Goal: Check status: Check status

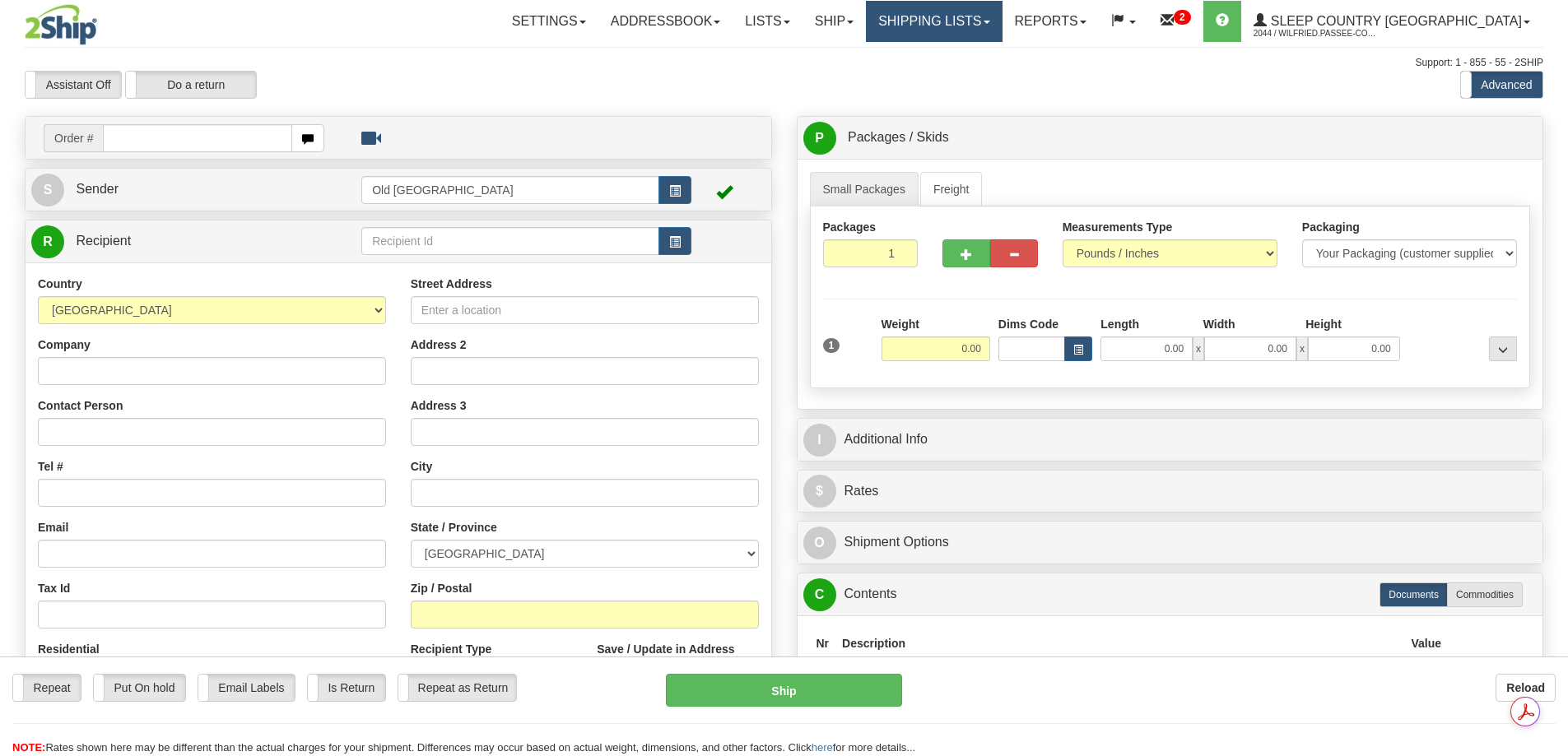
click at [996, 14] on link "Shipping lists" at bounding box center [934, 21] width 136 height 41
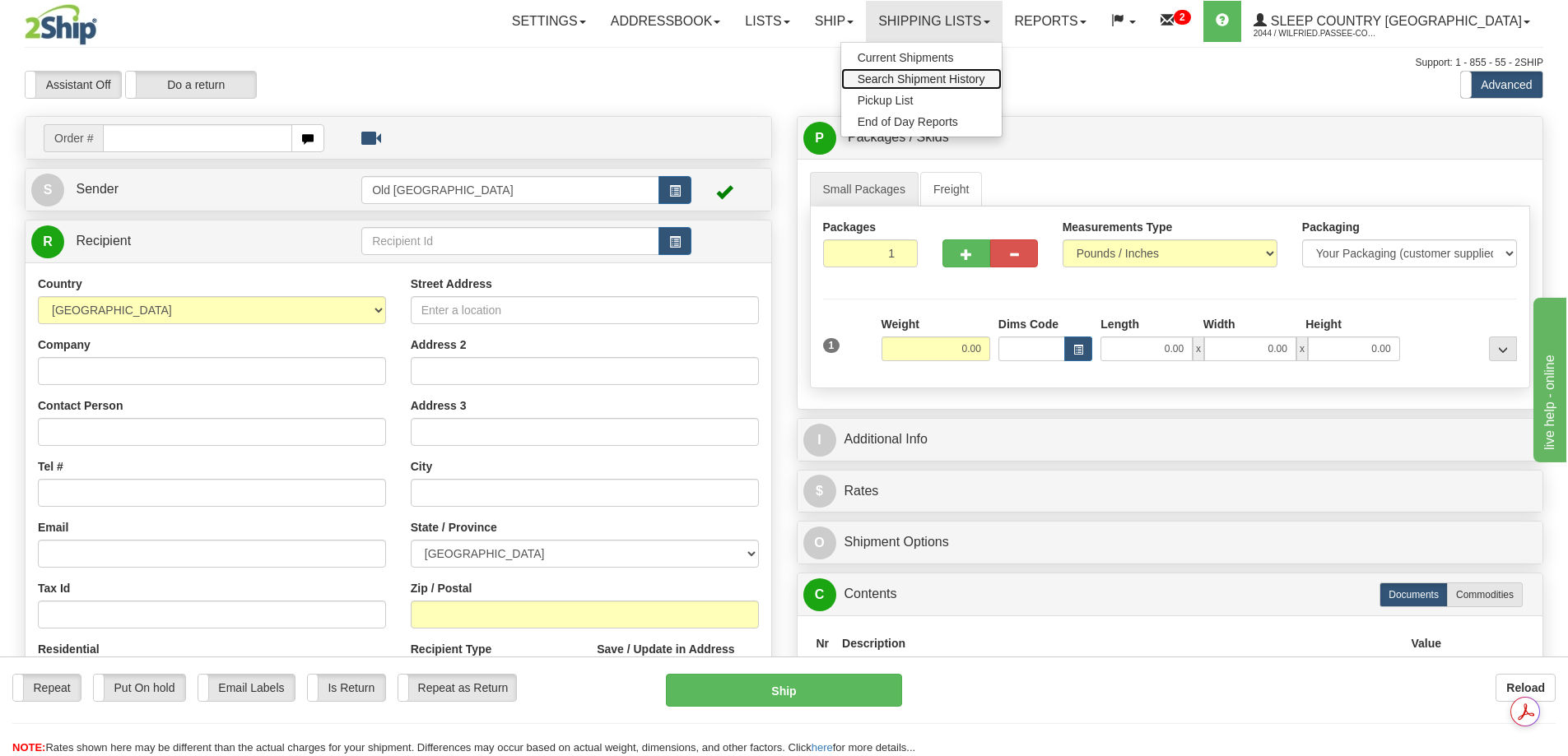
drag, startPoint x: 994, startPoint y: 75, endPoint x: 833, endPoint y: 142, distance: 174.4
click at [985, 77] on span "Search Shipment History" at bounding box center [922, 79] width 128 height 14
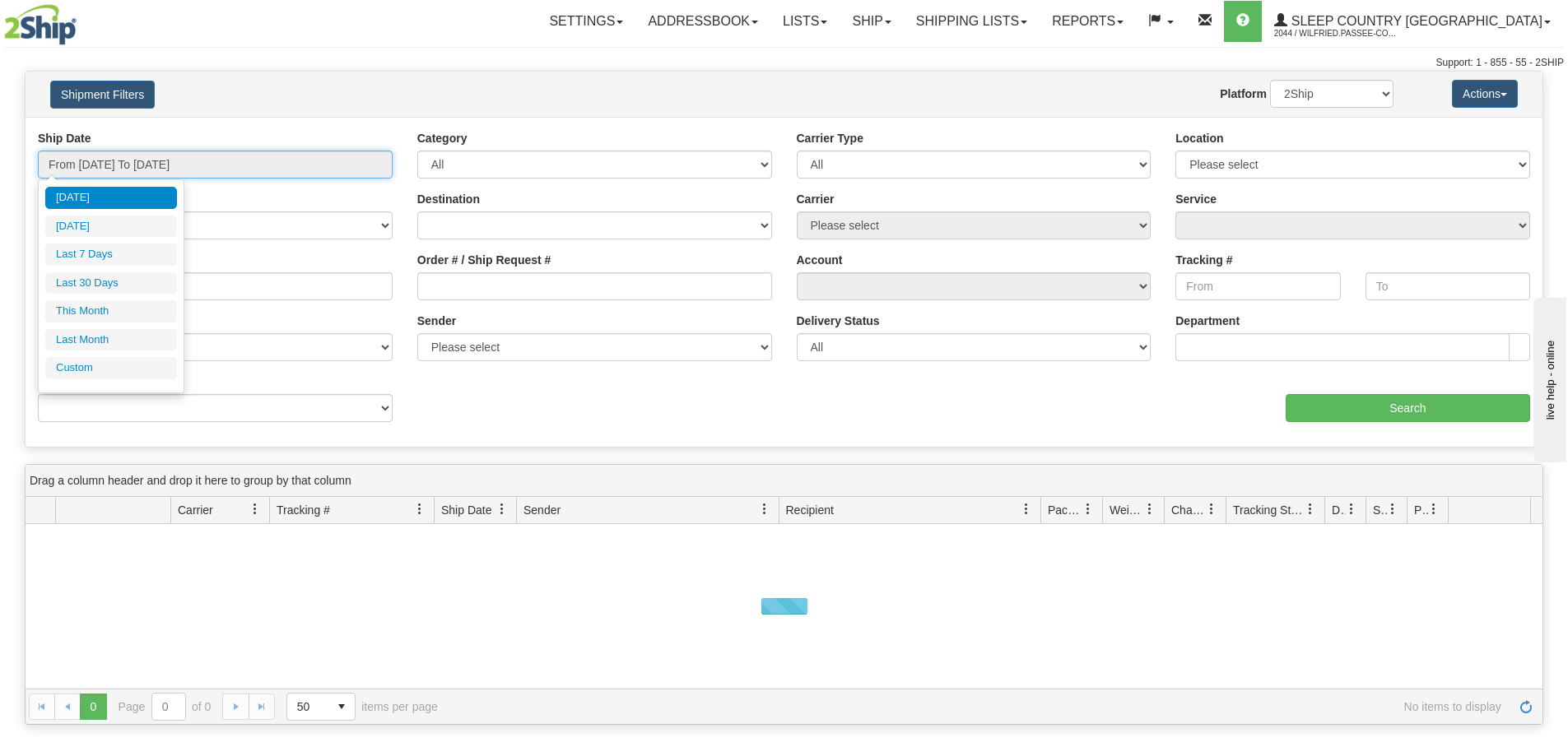
click at [238, 165] on input "From [DATE] To [DATE]" at bounding box center [215, 164] width 355 height 28
click at [114, 283] on li "Last 30 Days" at bounding box center [111, 283] width 132 height 22
type input "From [DATE] To [DATE]"
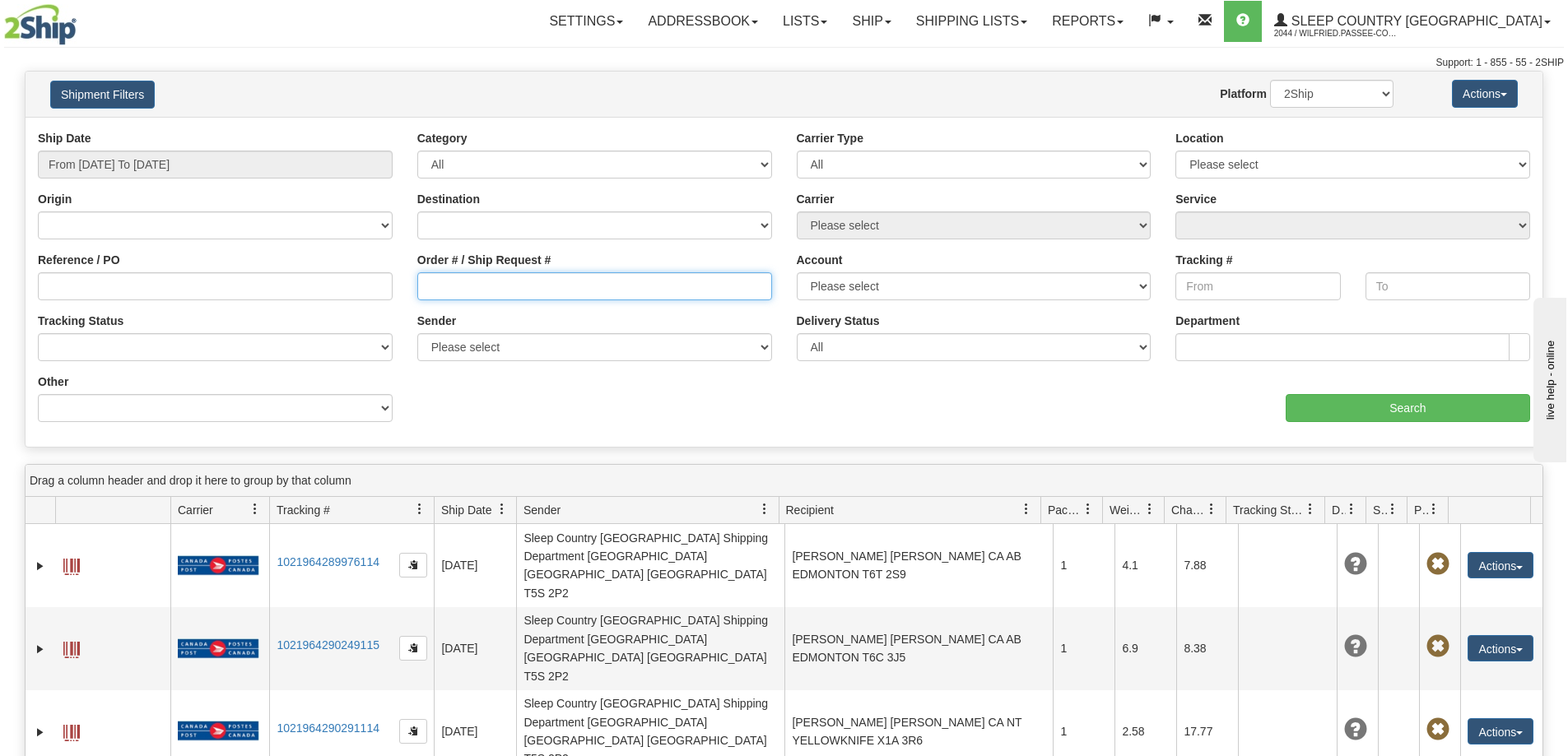
click at [454, 279] on input "Order # / Ship Request #" at bounding box center [595, 286] width 355 height 28
paste input "9000I040806"
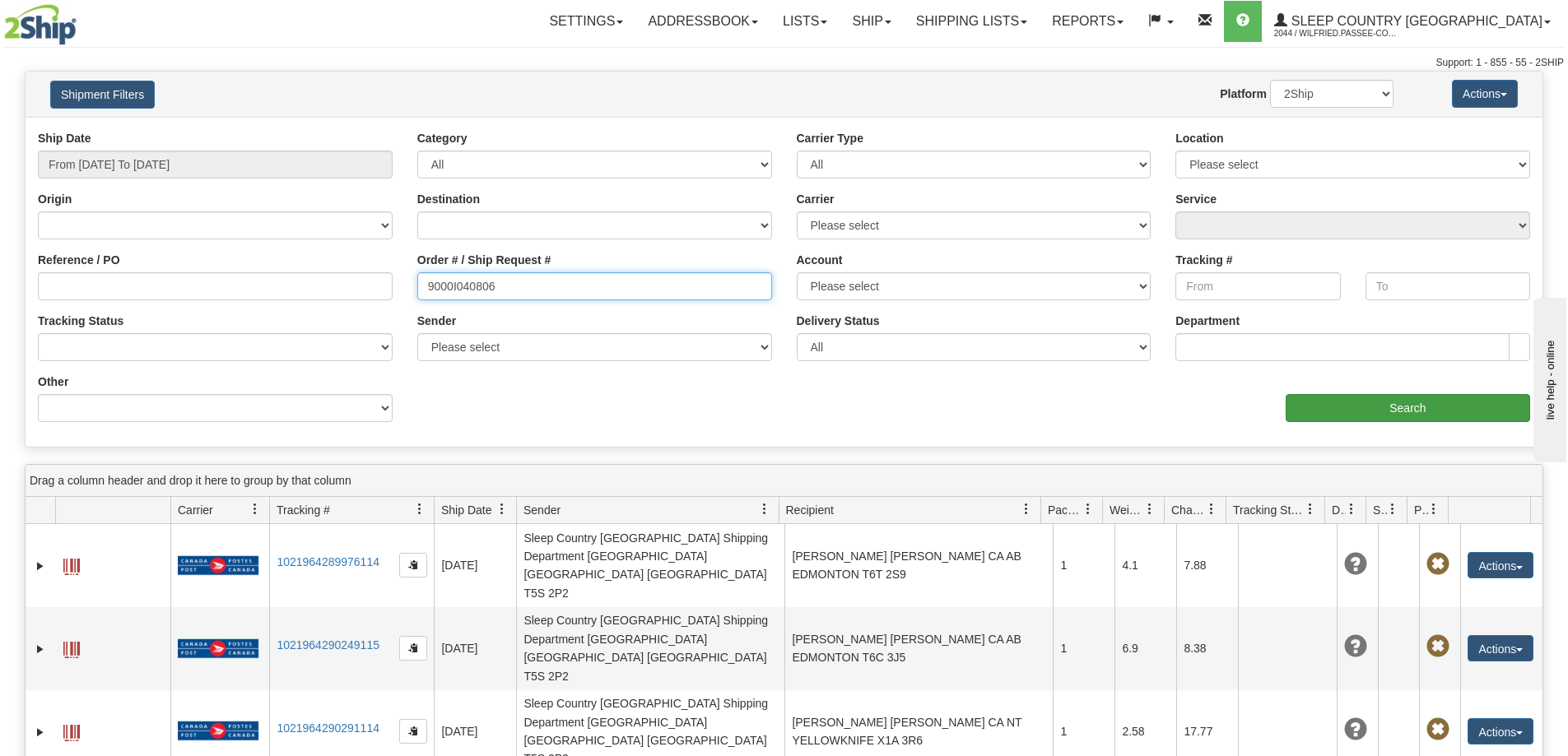
type input "9000I040806"
click at [1387, 405] on input "Search" at bounding box center [1407, 407] width 244 height 28
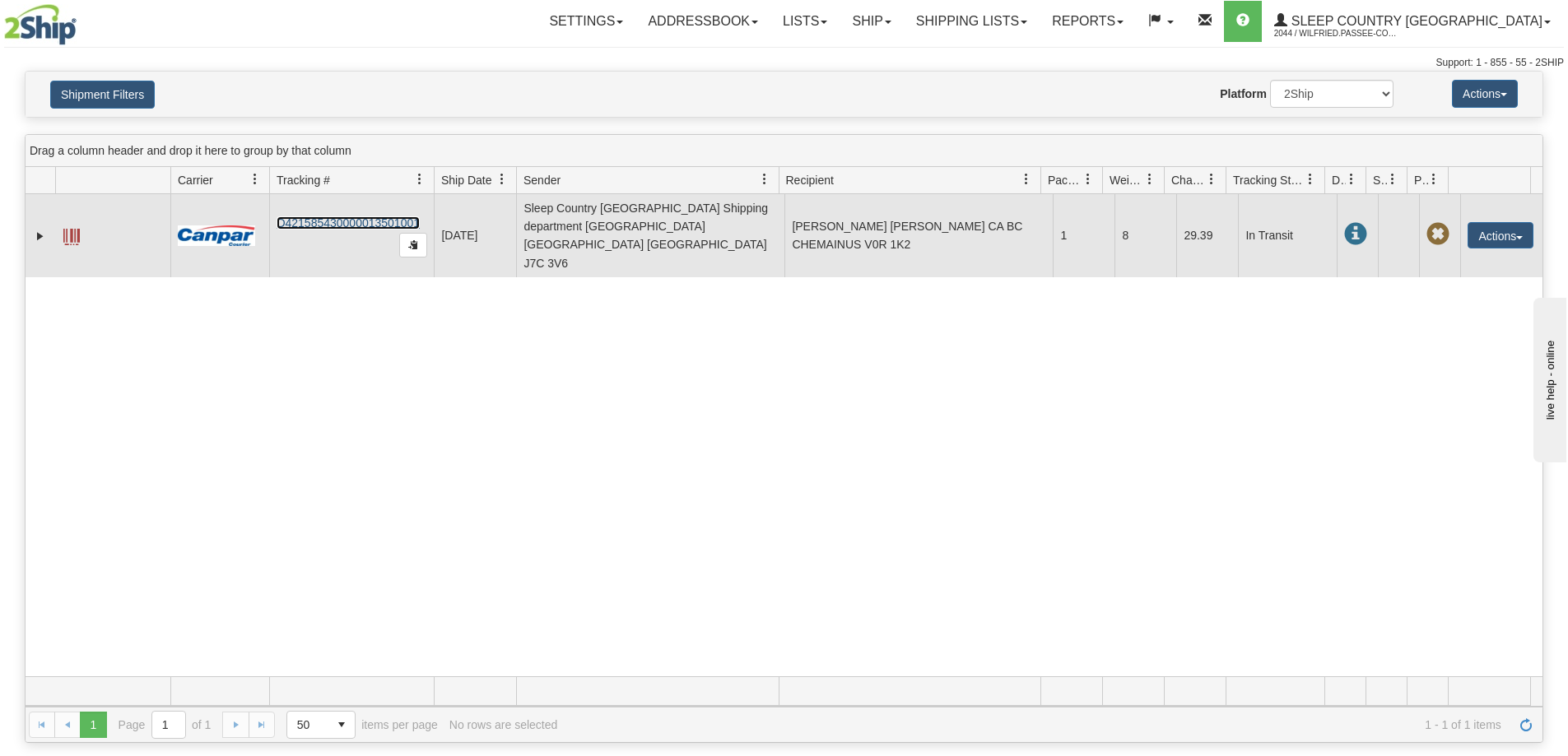
click at [336, 216] on link "D421585430000013501001" at bounding box center [349, 222] width 143 height 14
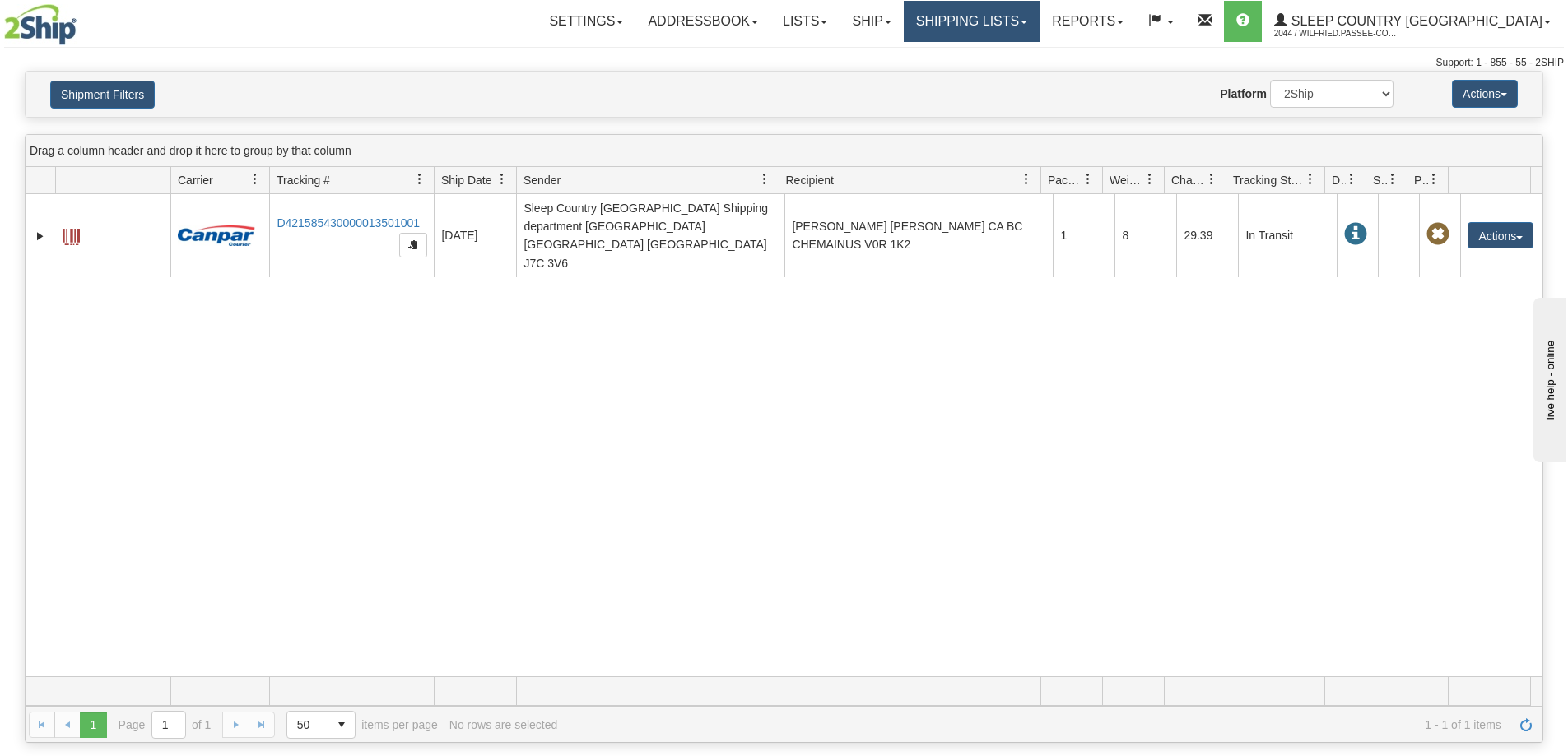
click at [1035, 9] on link "Shipping lists" at bounding box center [971, 21] width 136 height 41
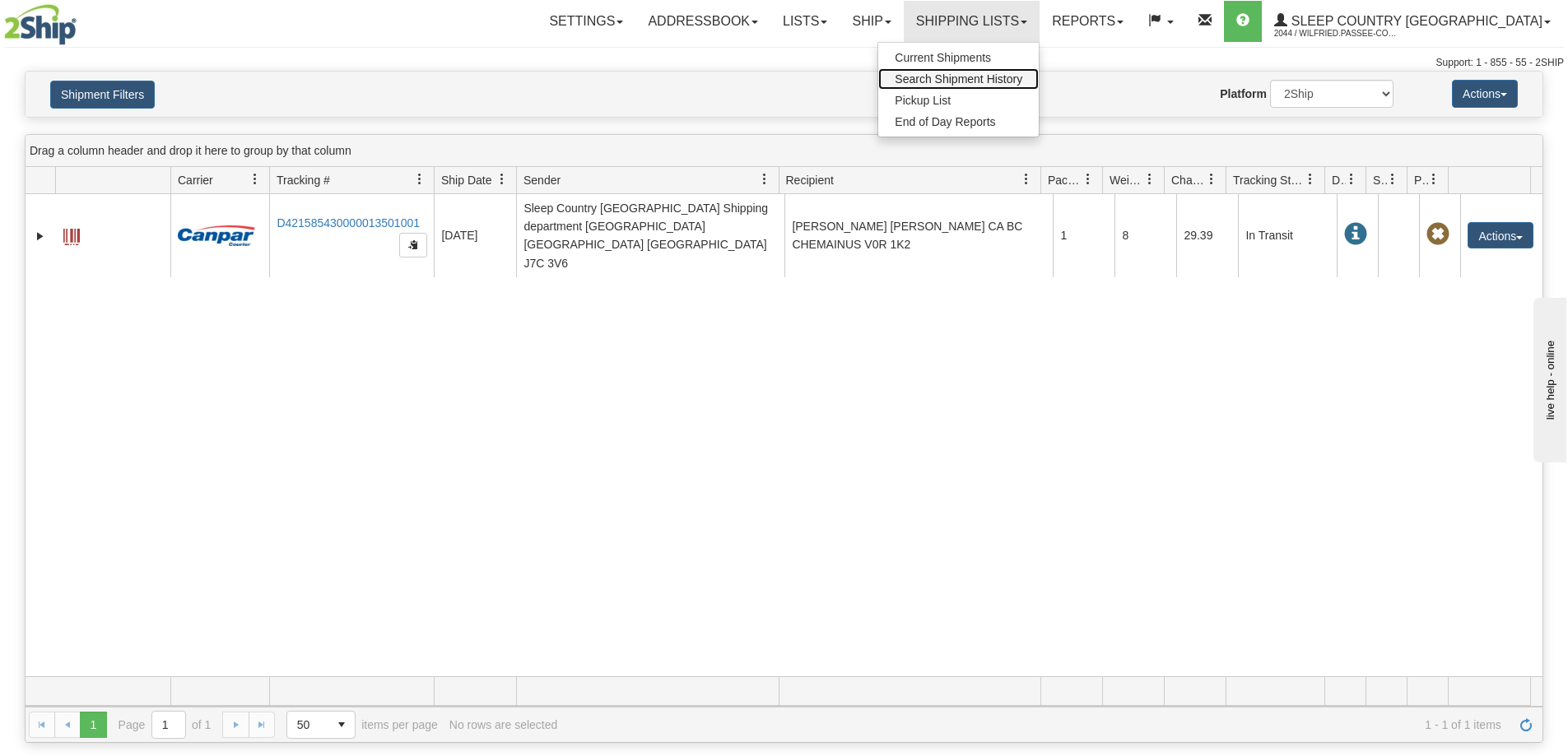
click at [1009, 75] on span "Search Shipment History" at bounding box center [958, 79] width 128 height 14
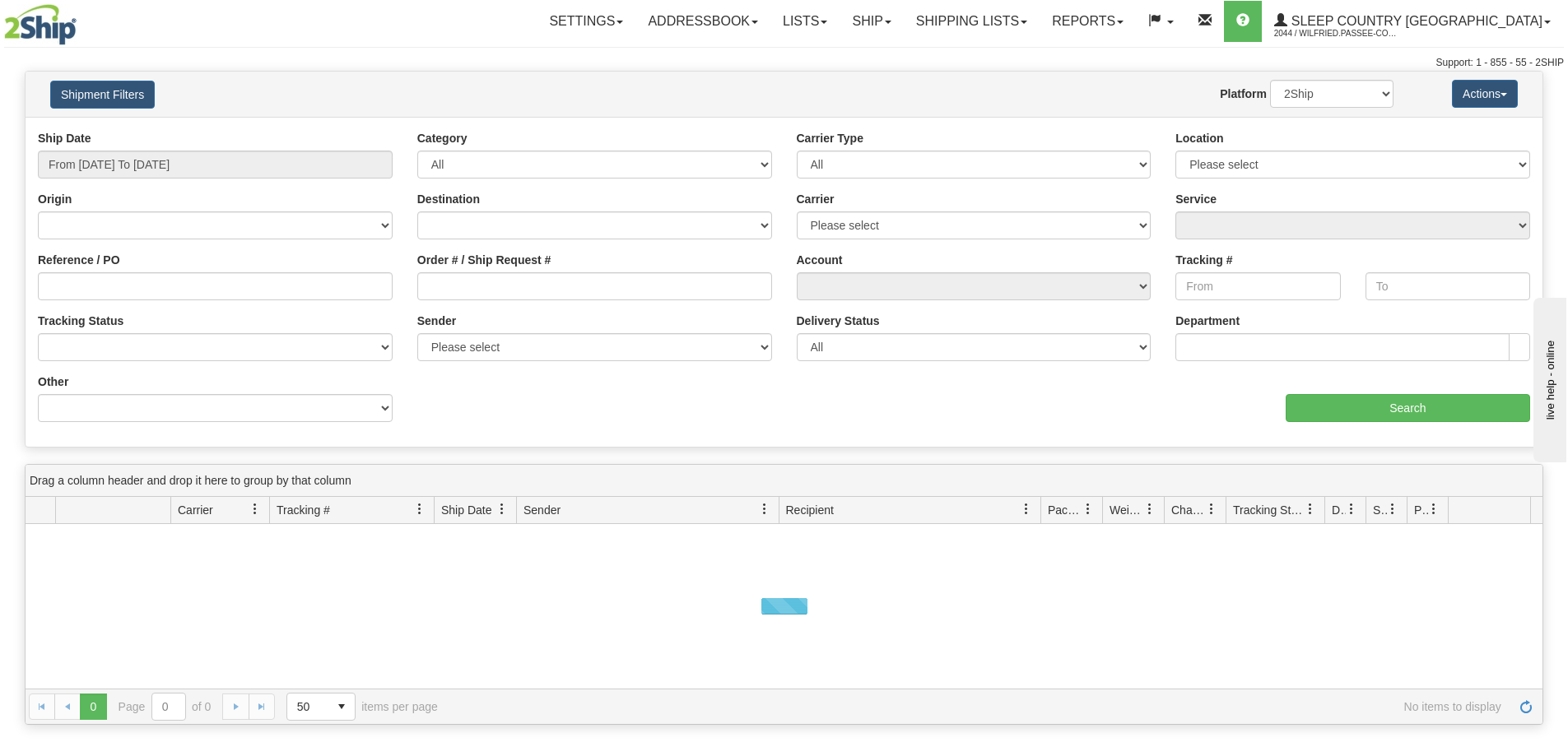
drag, startPoint x: 183, startPoint y: 140, endPoint x: 178, endPoint y: 152, distance: 13.0
click at [182, 140] on div "Ship Date From 09/03/2025 To 09/04/2025" at bounding box center [215, 153] width 355 height 48
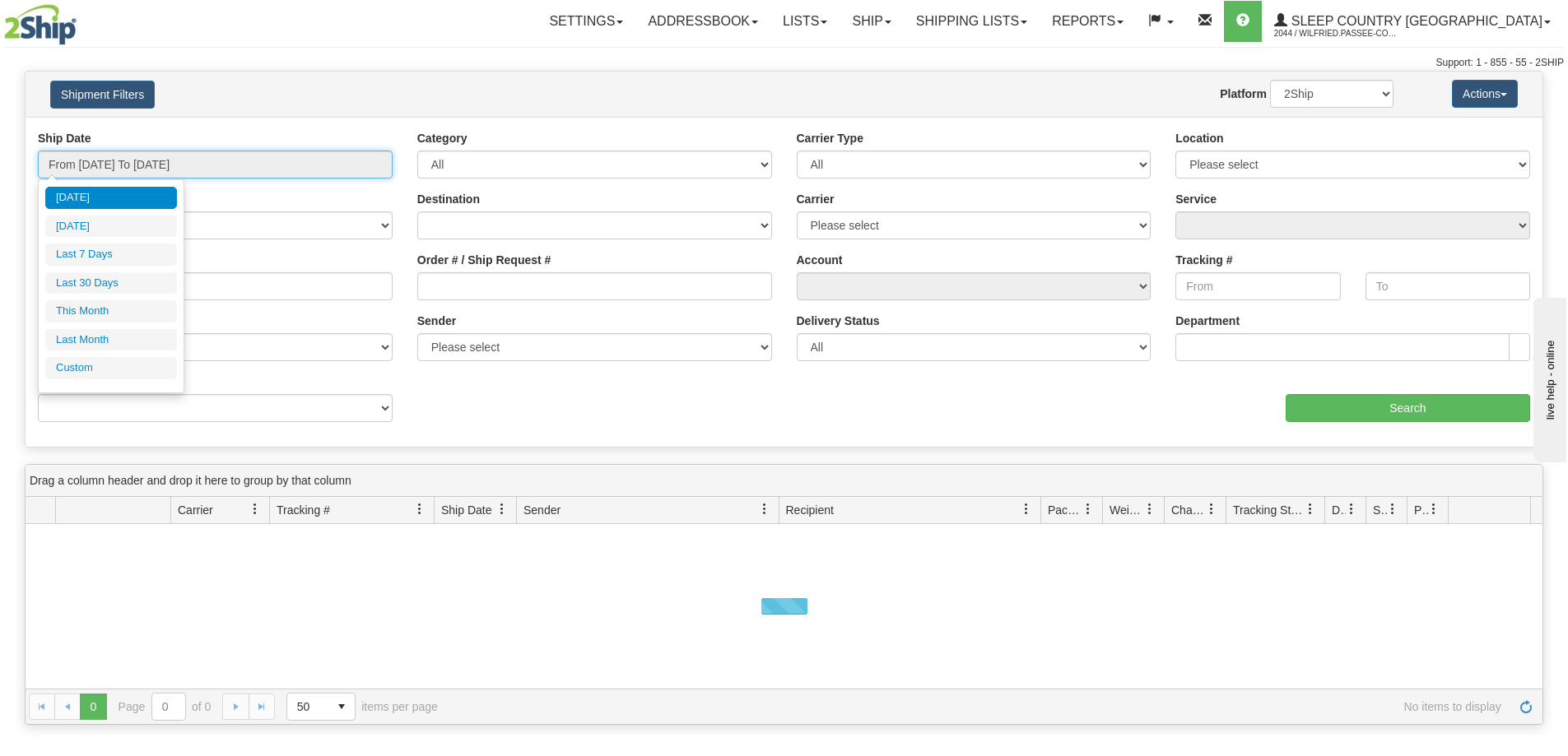
click at [176, 155] on input "From [DATE] To [DATE]" at bounding box center [215, 164] width 355 height 28
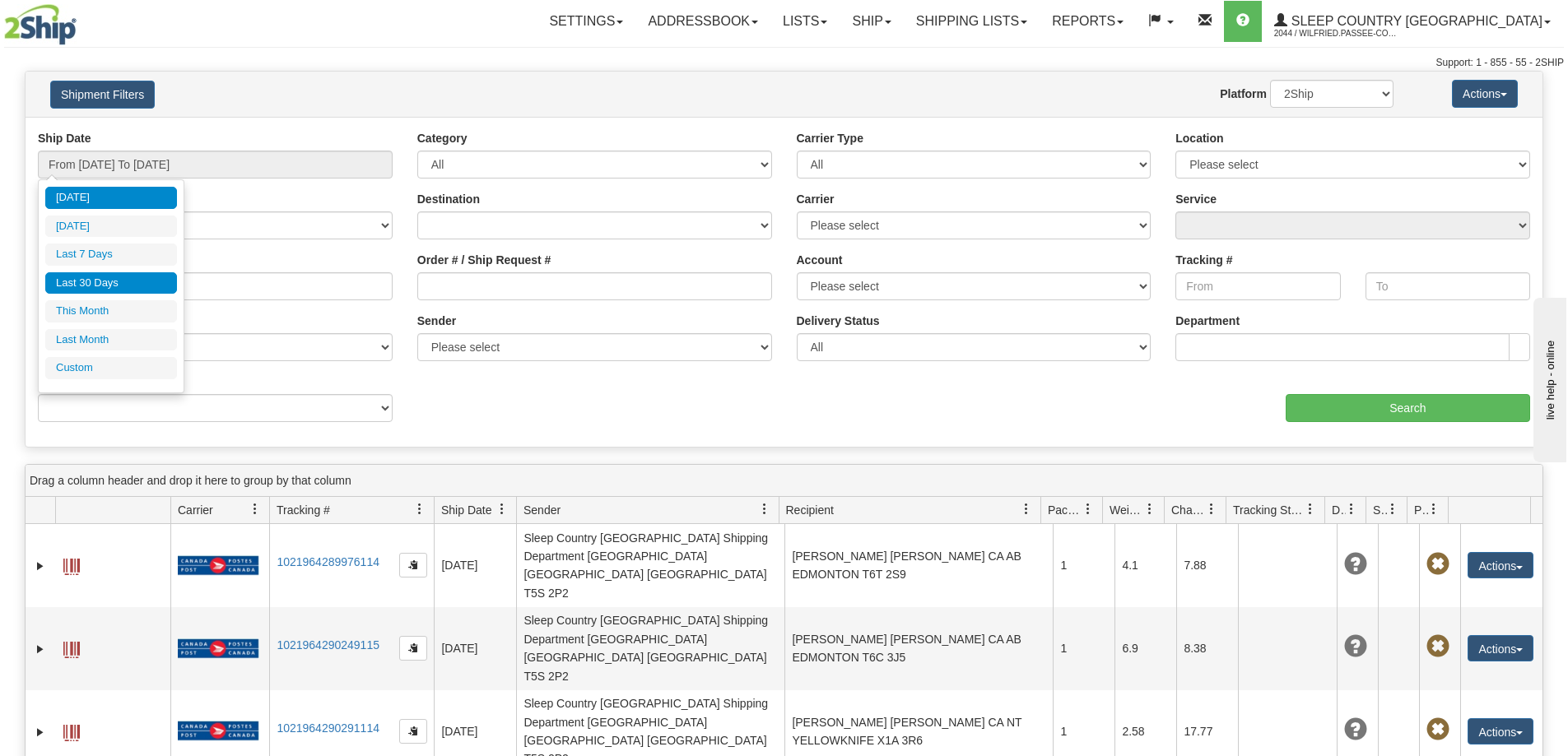
click at [131, 282] on li "Last 30 Days" at bounding box center [111, 283] width 132 height 22
type input "From [DATE] To [DATE]"
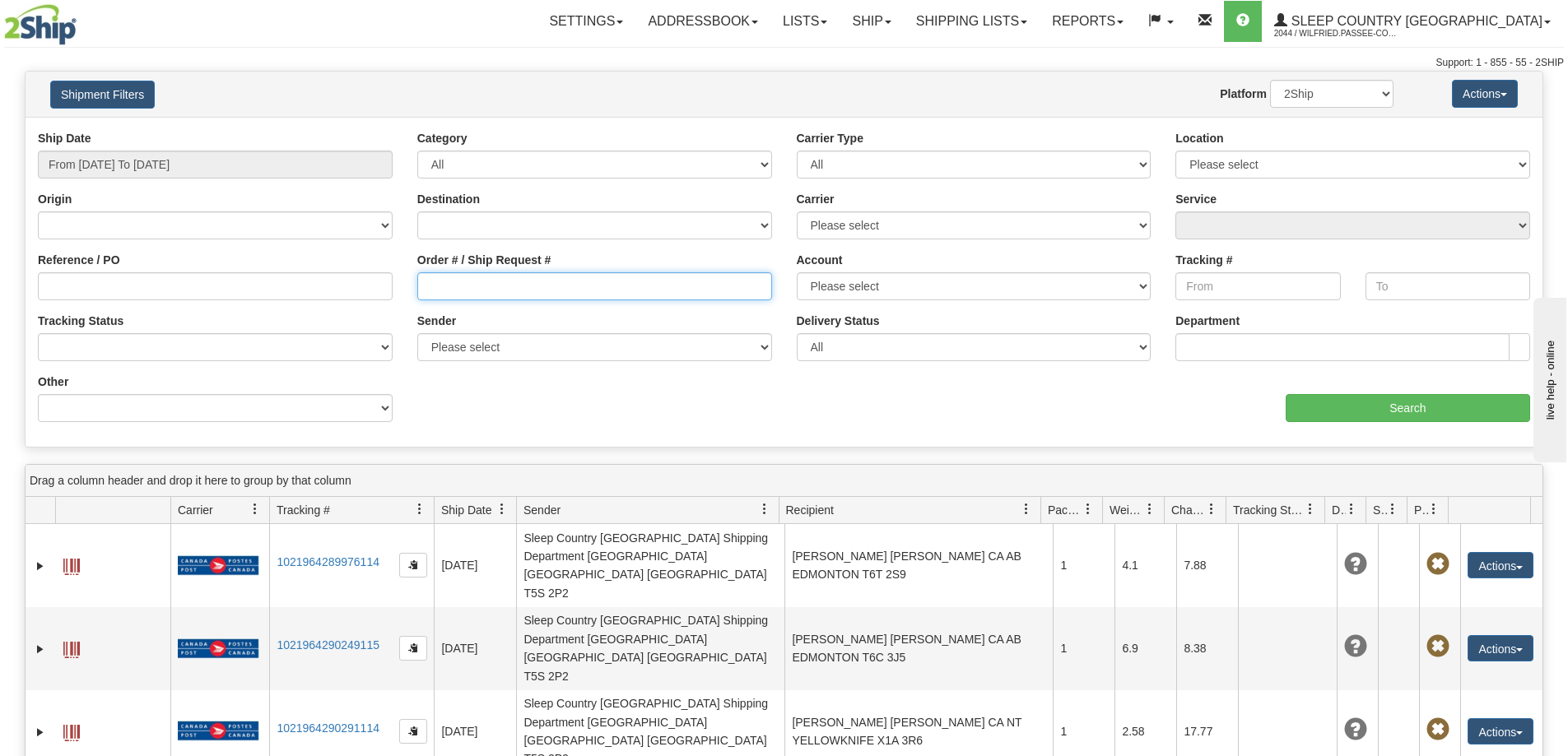
click at [493, 283] on input "Order # / Ship Request #" at bounding box center [595, 286] width 355 height 28
paste input "9000I054807"
type input "9000I054807"
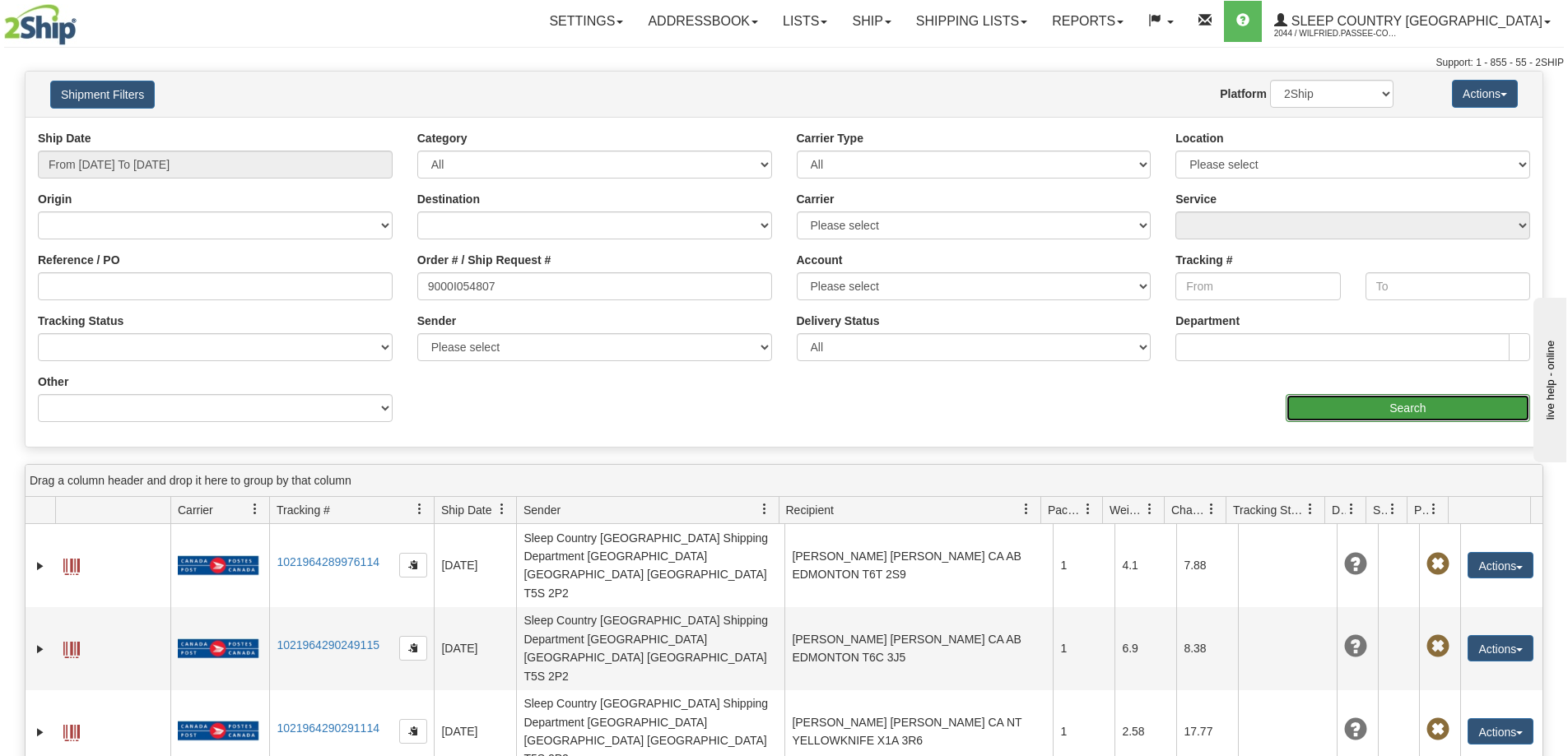
click at [1382, 405] on input "Search" at bounding box center [1407, 407] width 244 height 28
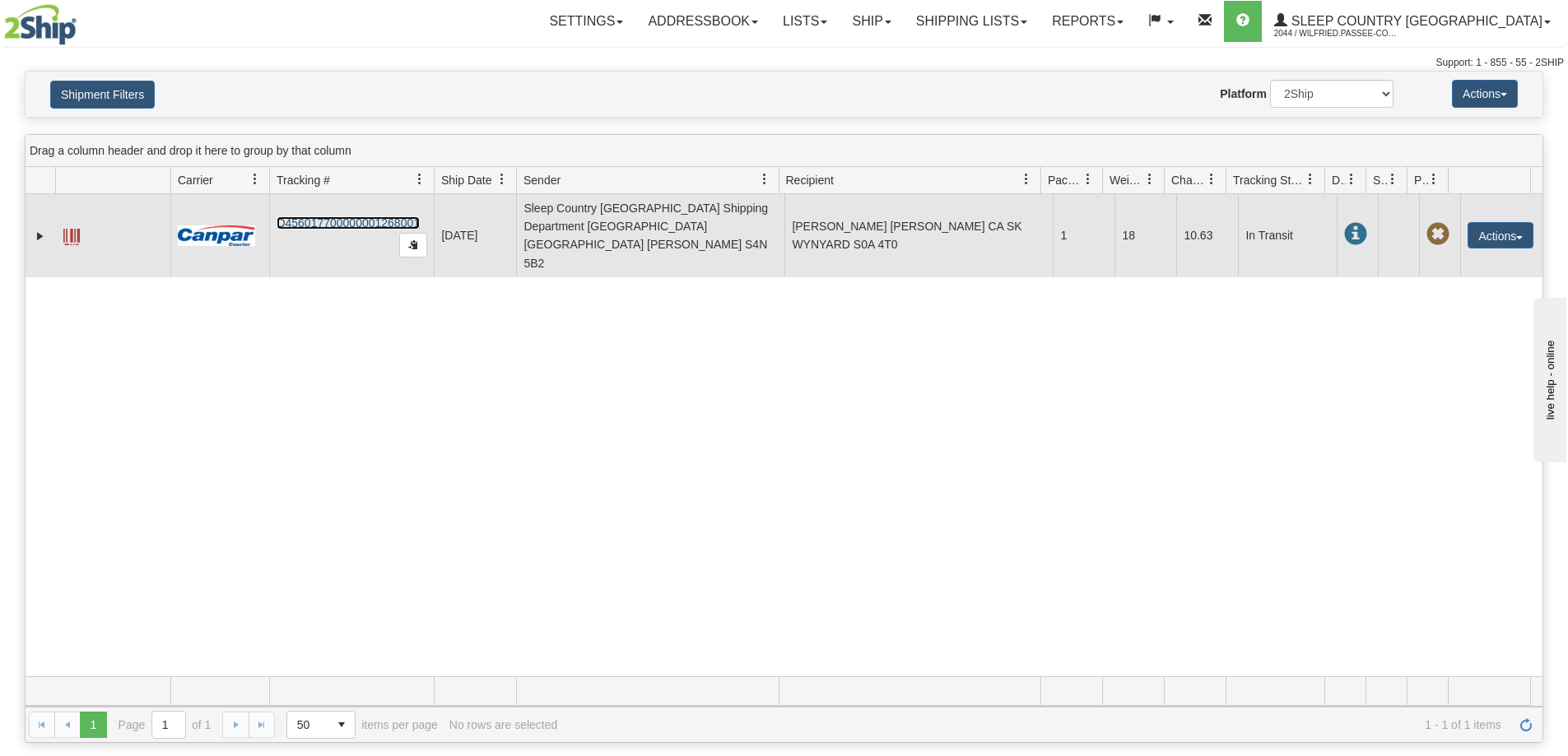
click at [352, 216] on link "D456017700000001268001" at bounding box center [349, 222] width 143 height 14
